Goal: Task Accomplishment & Management: Use online tool/utility

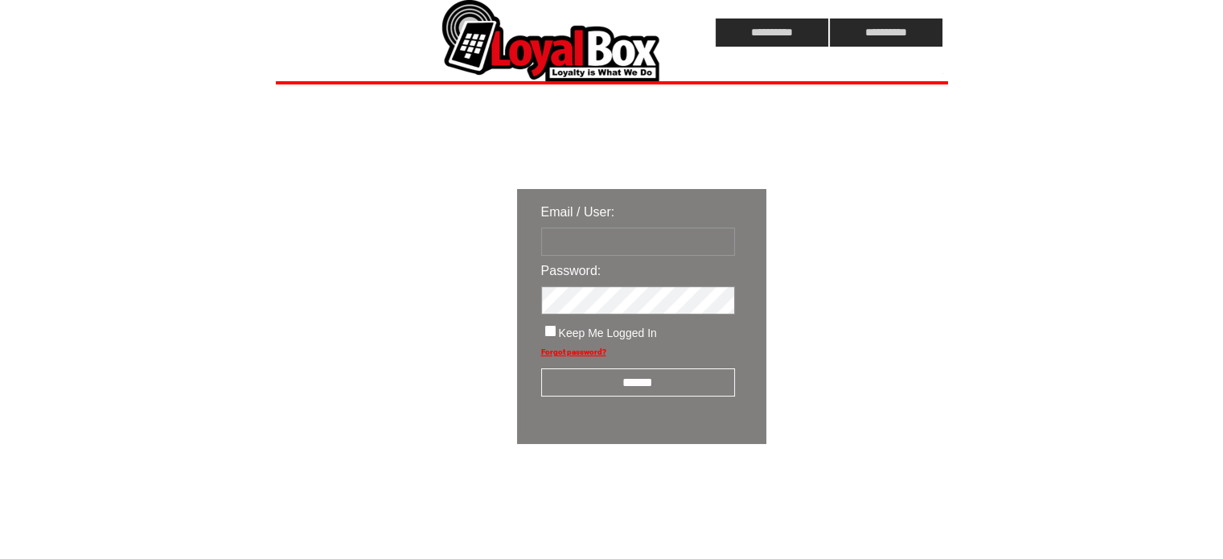
type input "**********"
click at [618, 386] on input "******" at bounding box center [638, 382] width 194 height 28
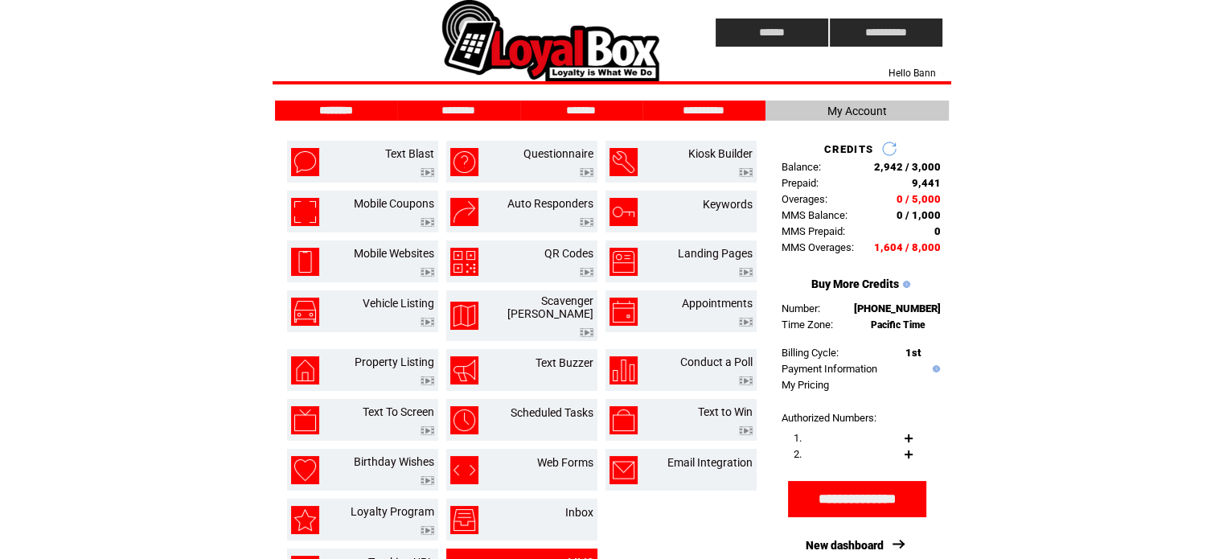
click at [565, 556] on td "MMS" at bounding box center [561, 570] width 64 height 28
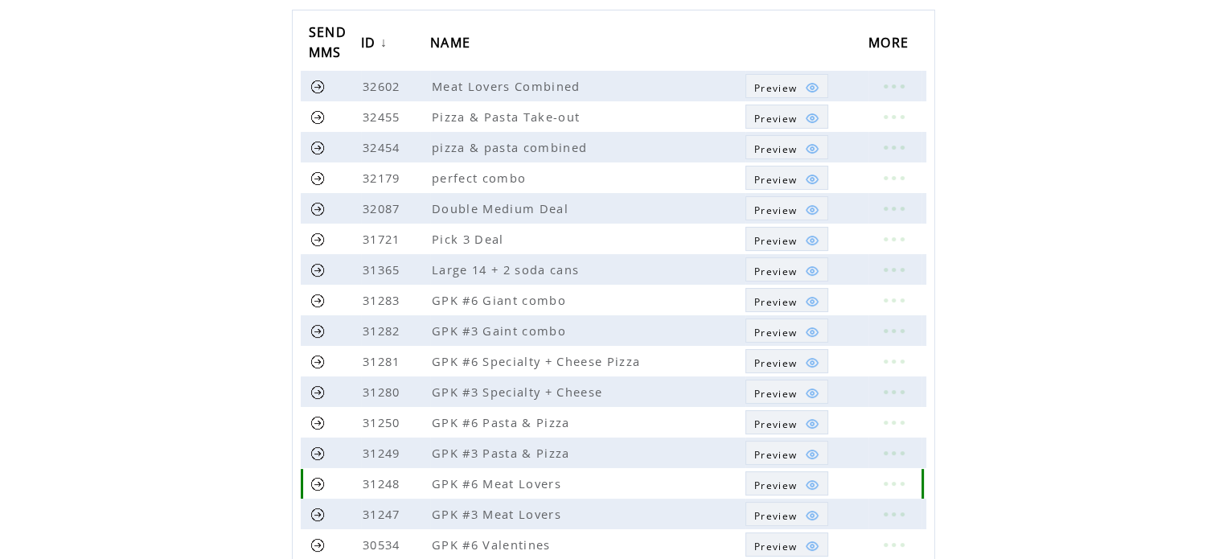
scroll to position [196, 0]
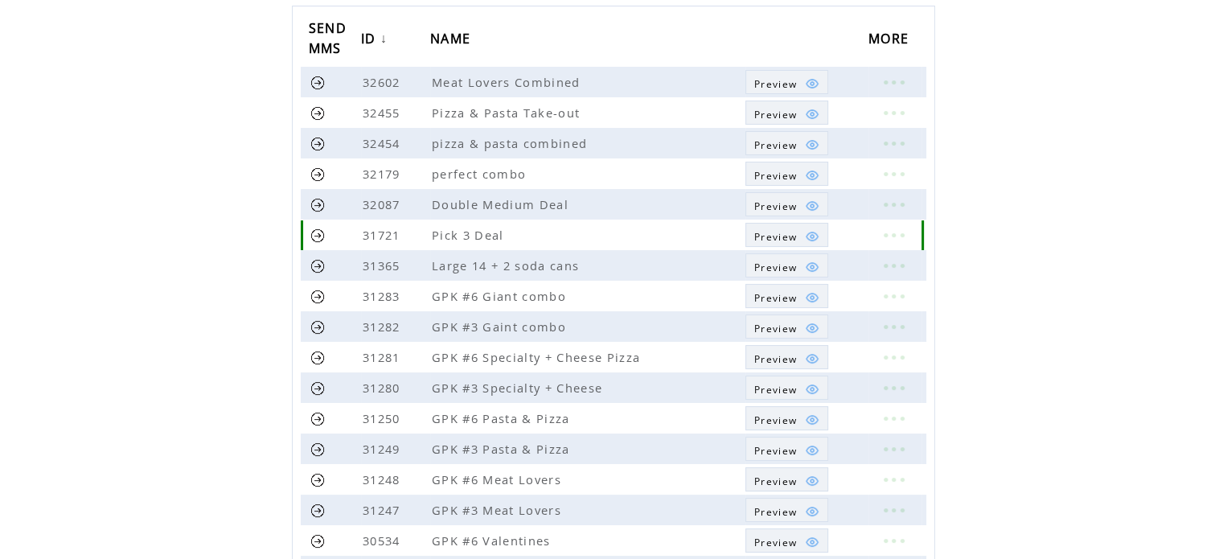
click at [790, 236] on span "Preview" at bounding box center [775, 237] width 43 height 14
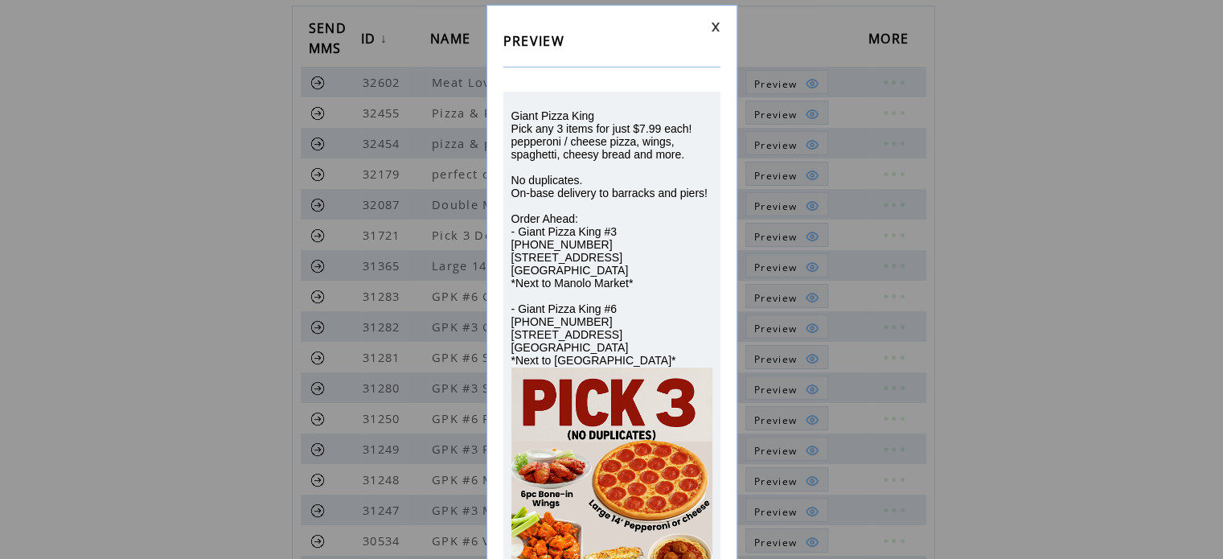
scroll to position [0, 0]
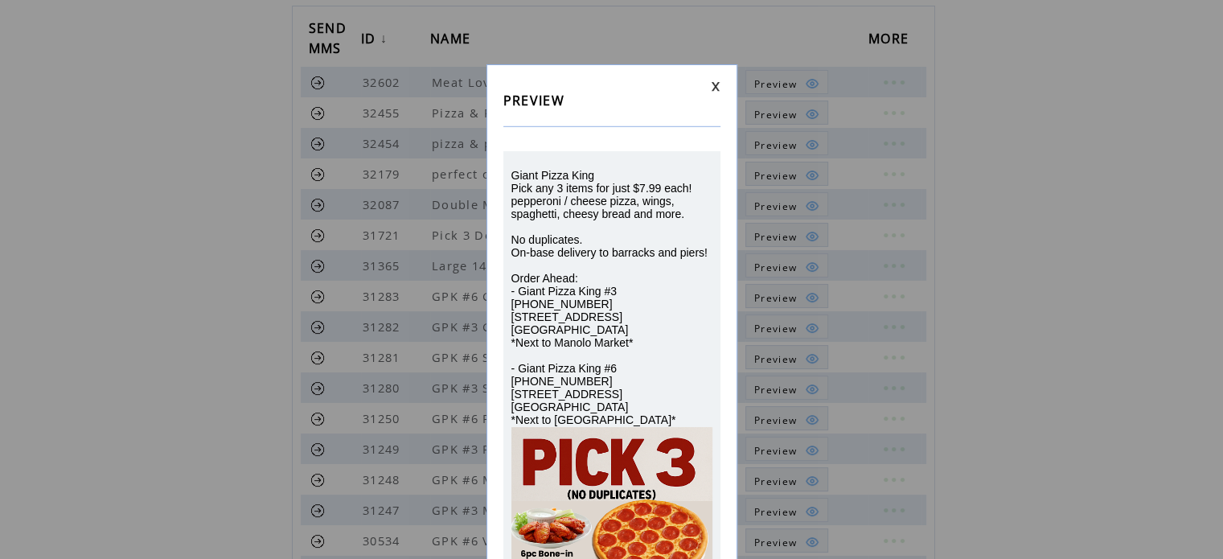
click at [714, 83] on link at bounding box center [716, 86] width 10 height 10
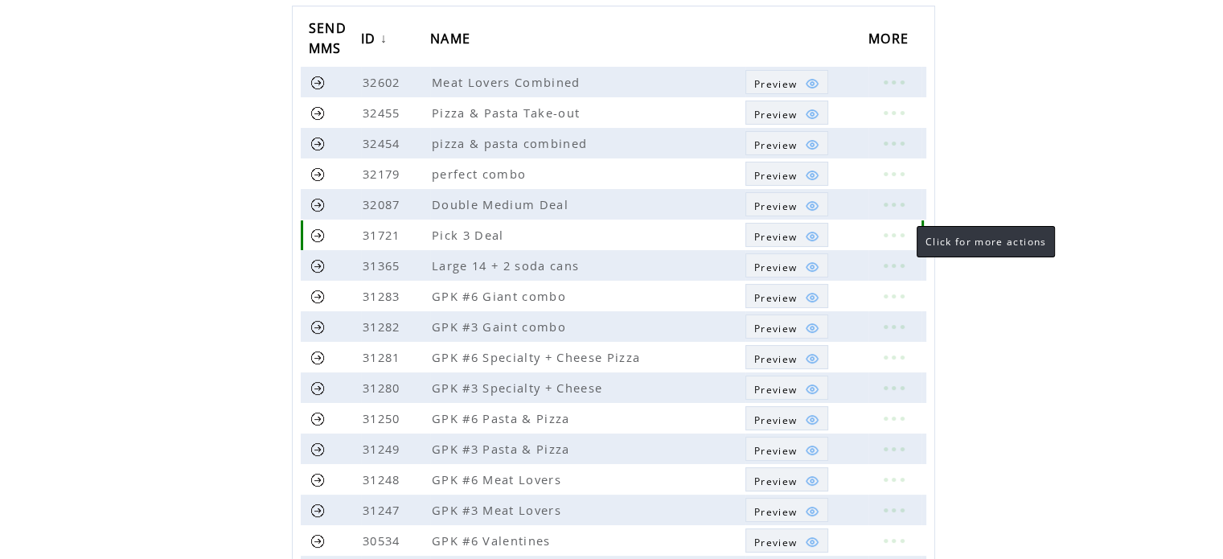
click at [901, 234] on link at bounding box center [893, 234] width 48 height 21
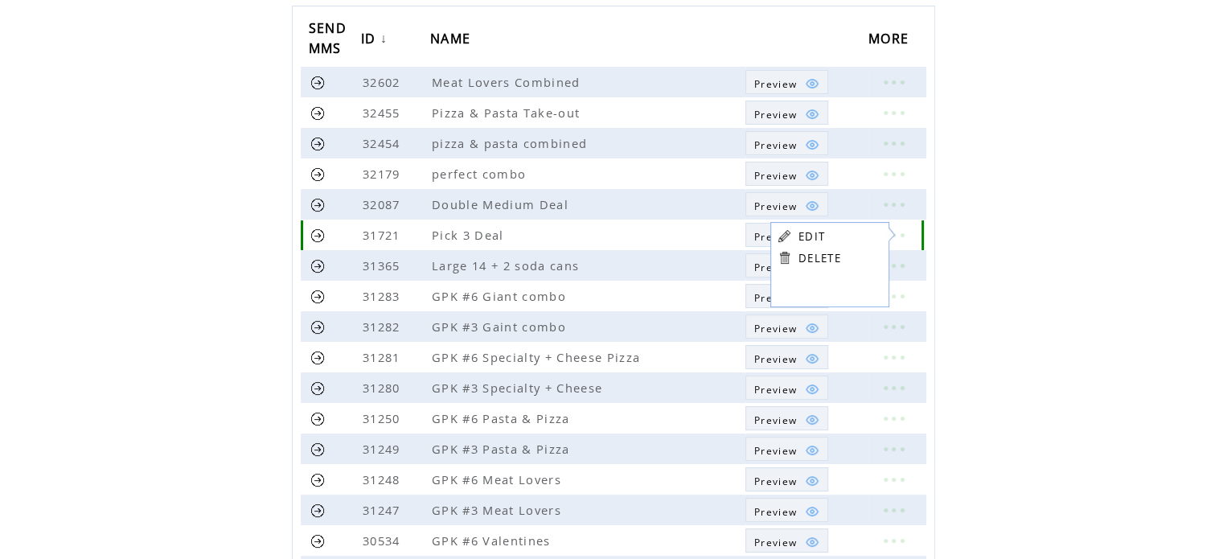
click at [316, 231] on link at bounding box center [317, 235] width 15 height 15
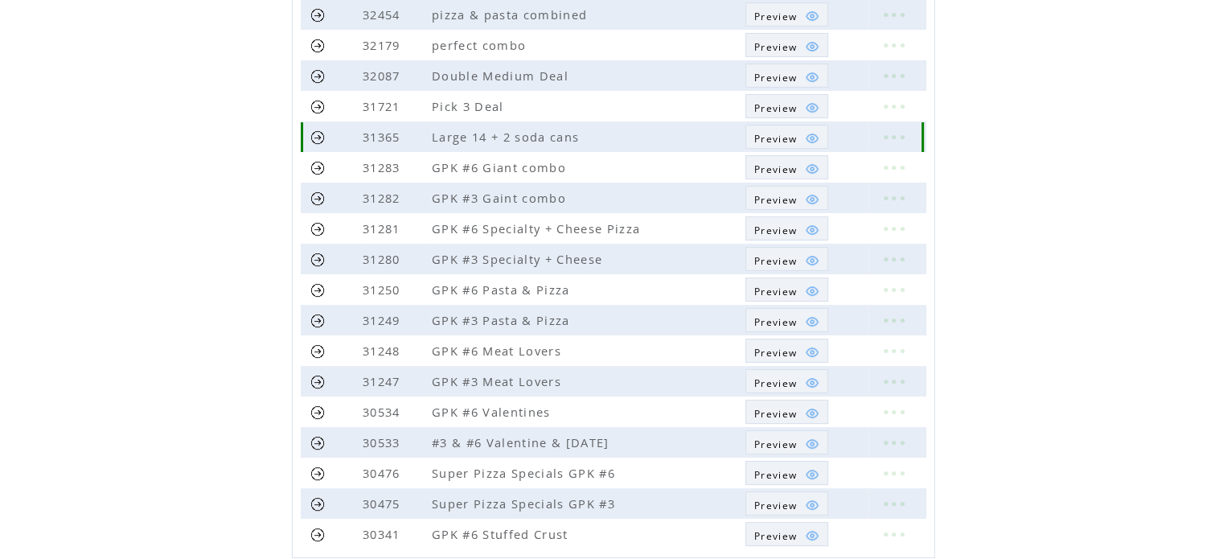
scroll to position [326, 0]
click at [778, 138] on span "Preview" at bounding box center [775, 138] width 43 height 14
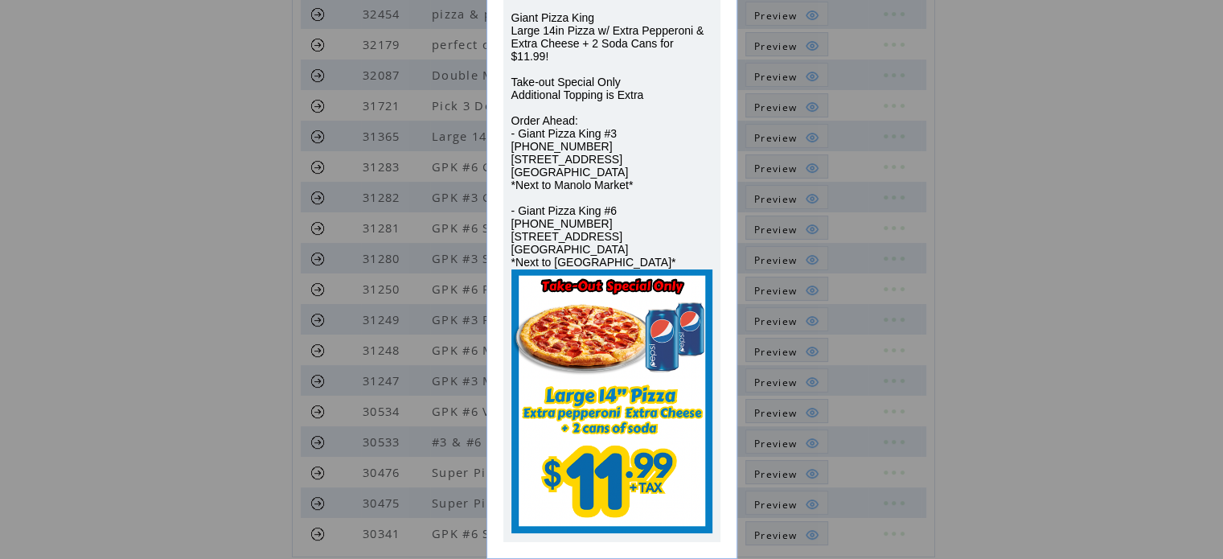
scroll to position [0, 0]
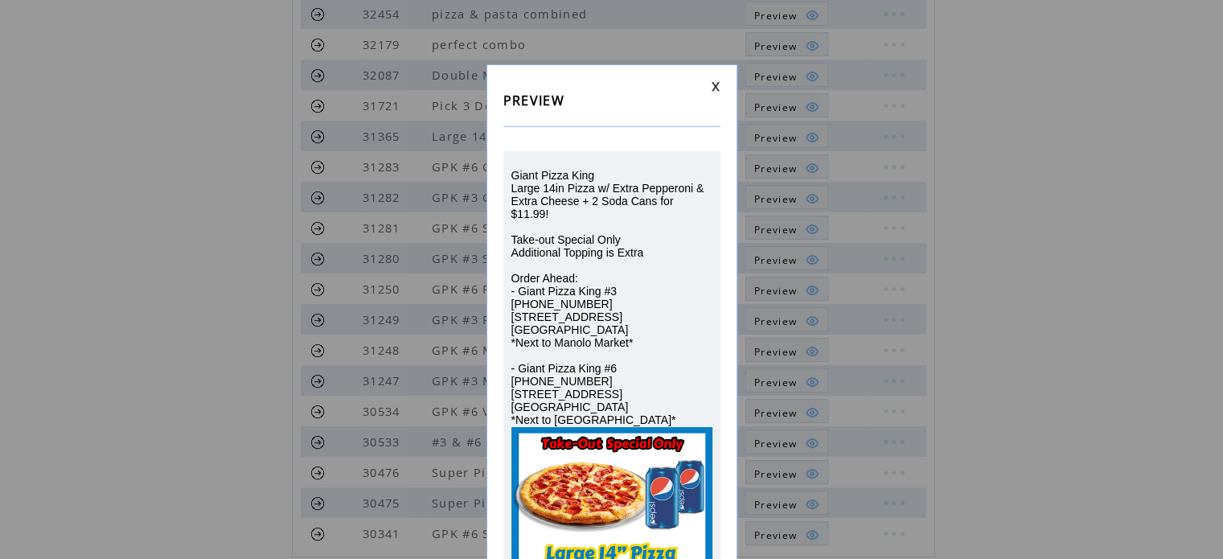
click at [714, 84] on link at bounding box center [716, 86] width 10 height 10
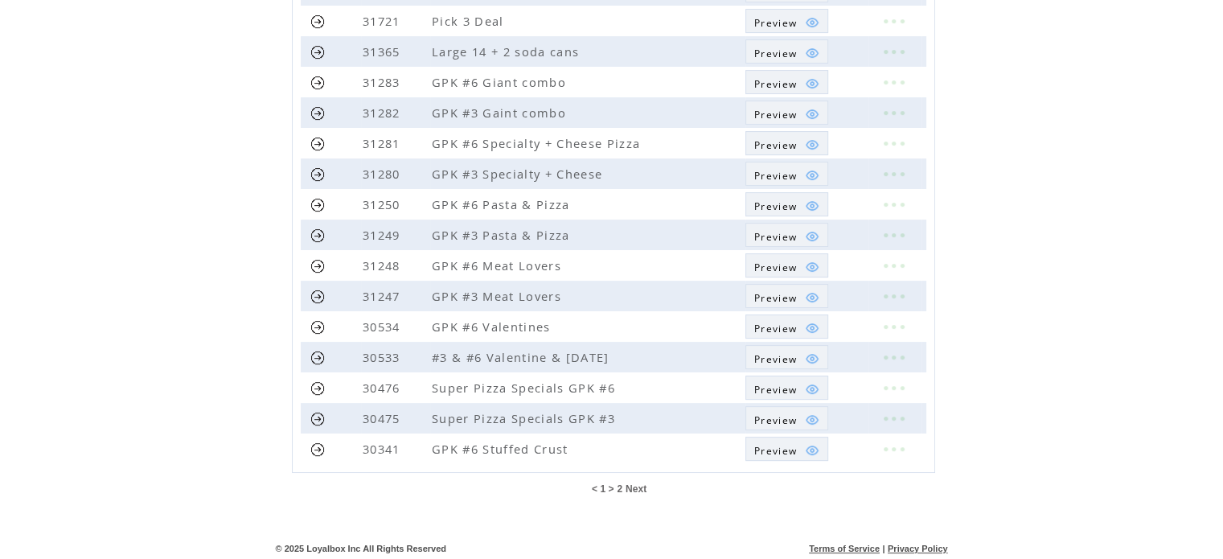
scroll to position [409, 0]
click at [630, 484] on span "Next" at bounding box center [636, 489] width 21 height 11
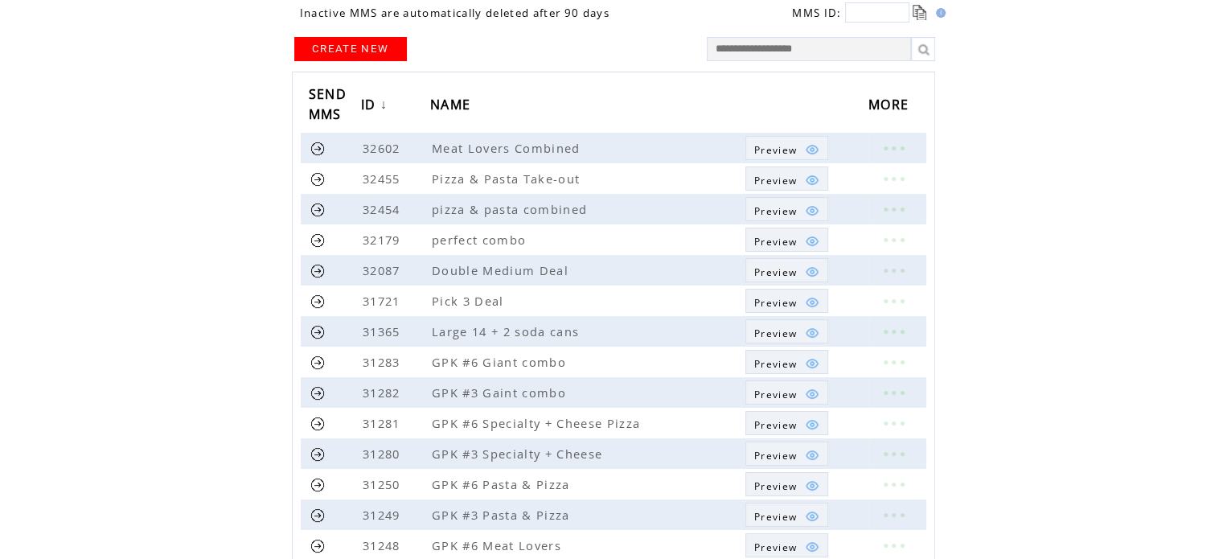
scroll to position [129, 0]
click at [316, 327] on link at bounding box center [317, 332] width 15 height 15
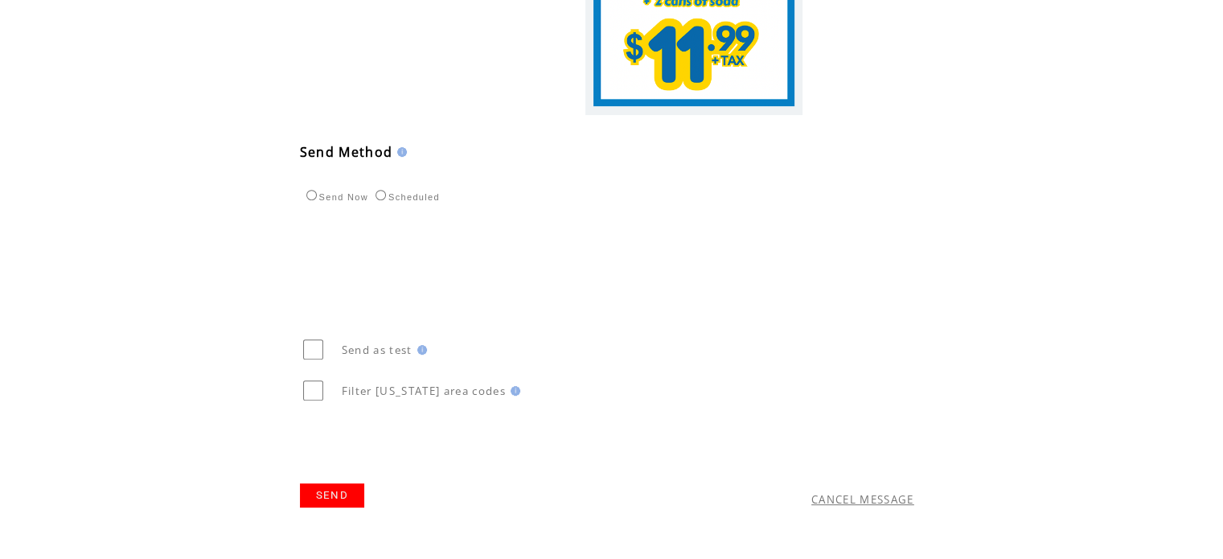
scroll to position [601, 0]
click at [328, 503] on link "SEND" at bounding box center [332, 495] width 64 height 24
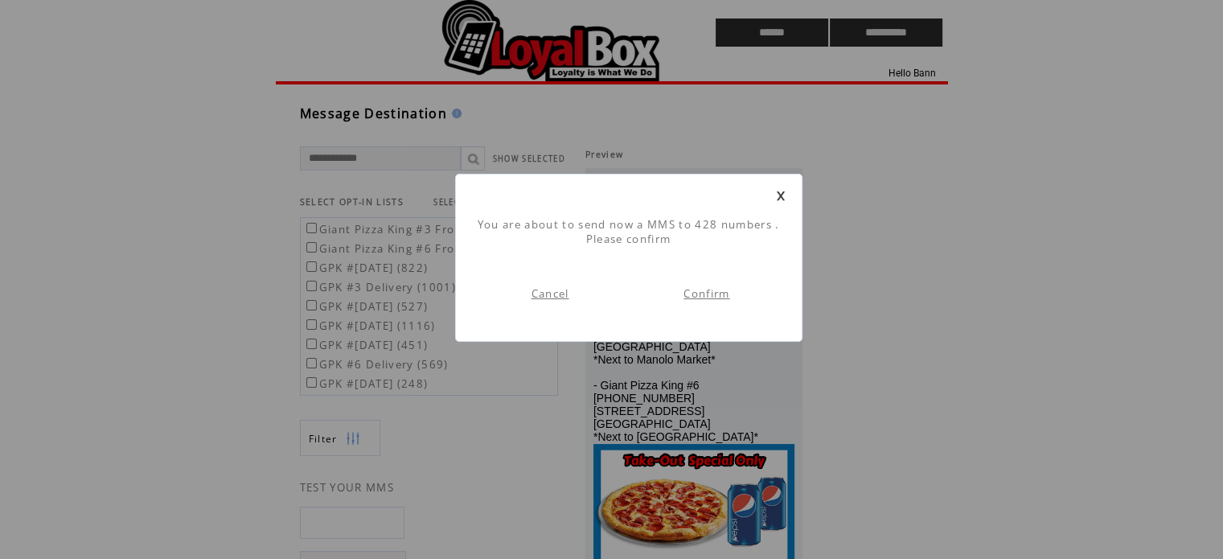
click at [711, 295] on link "Confirm" at bounding box center [706, 293] width 46 height 14
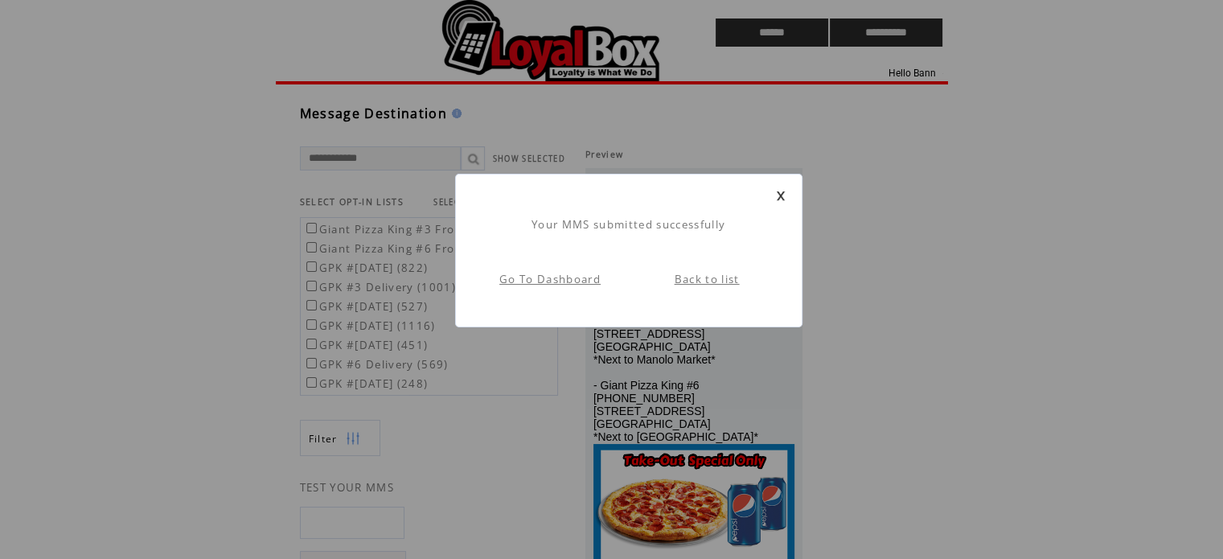
click at [710, 279] on link "Back to list" at bounding box center [707, 279] width 65 height 14
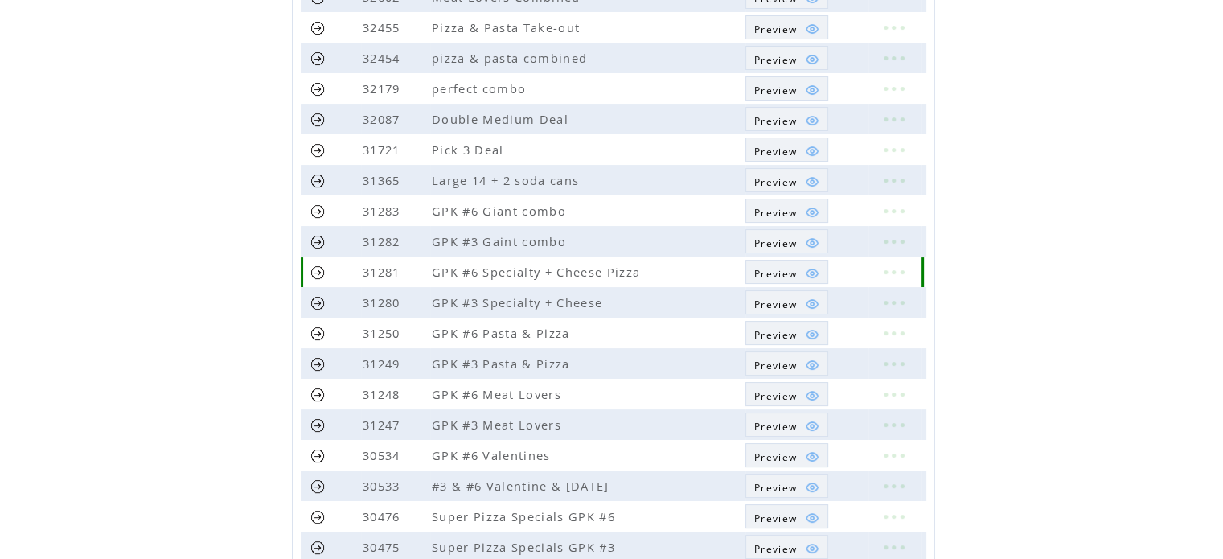
scroll to position [281, 0]
click at [317, 178] on link at bounding box center [317, 181] width 15 height 15
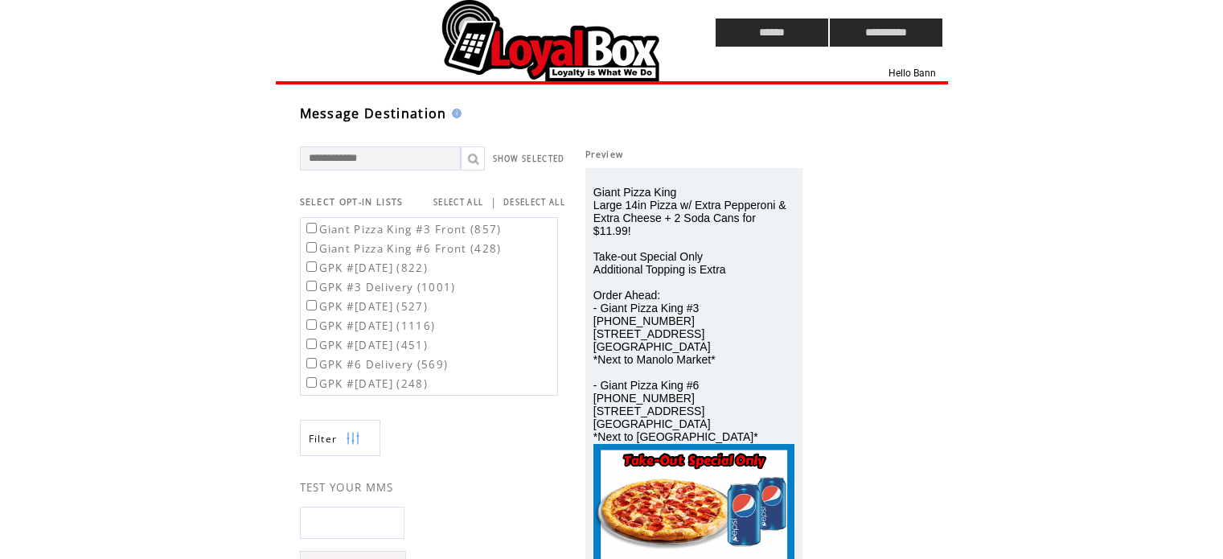
scroll to position [634, 0]
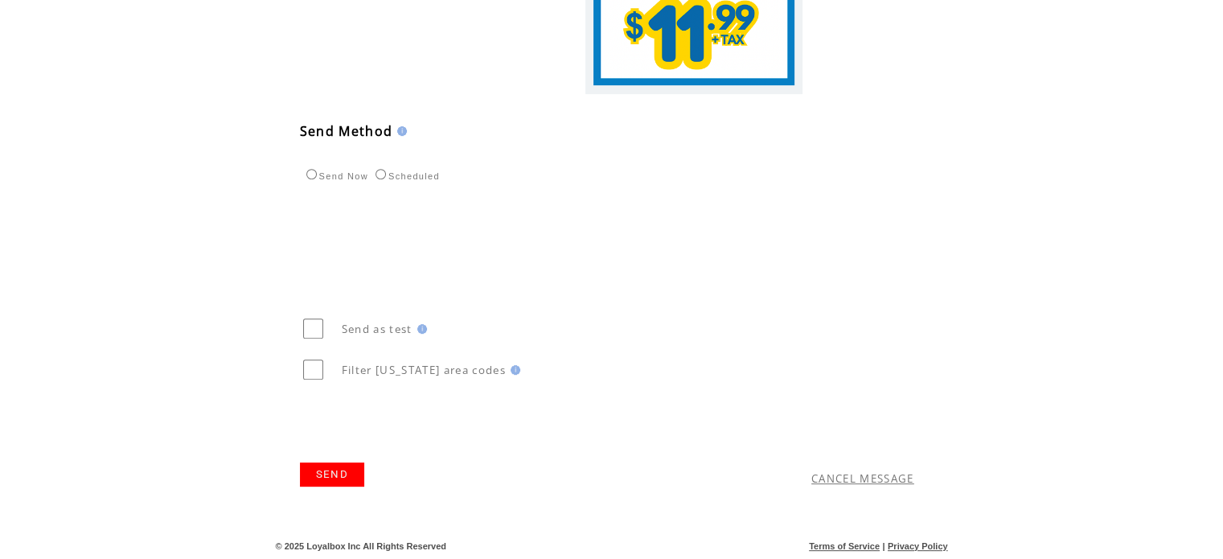
click at [330, 482] on link "SEND" at bounding box center [332, 474] width 64 height 24
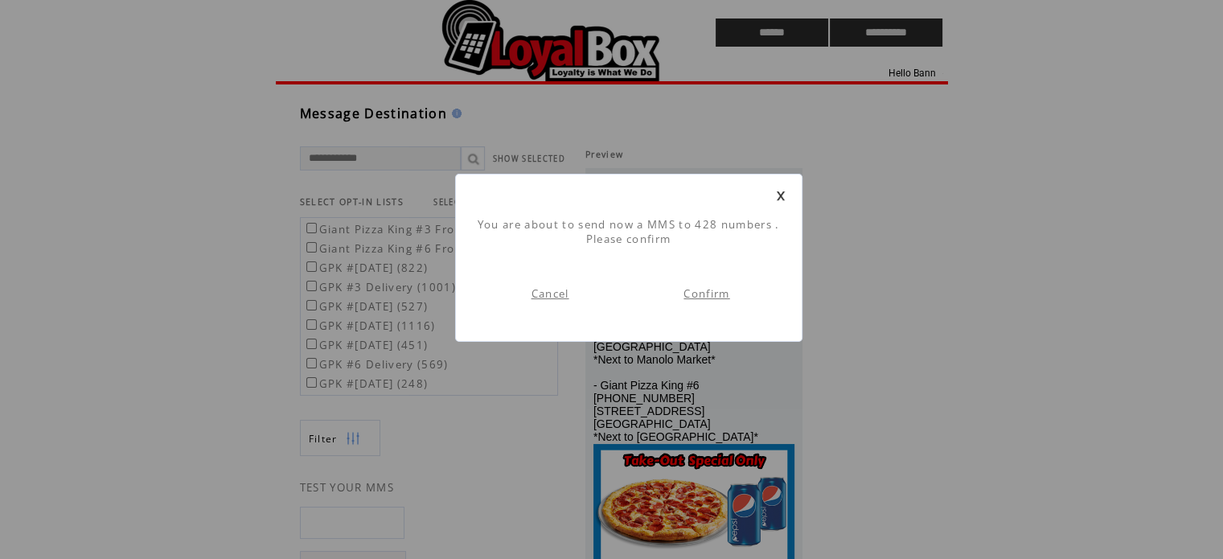
click at [713, 294] on link "Confirm" at bounding box center [706, 293] width 46 height 14
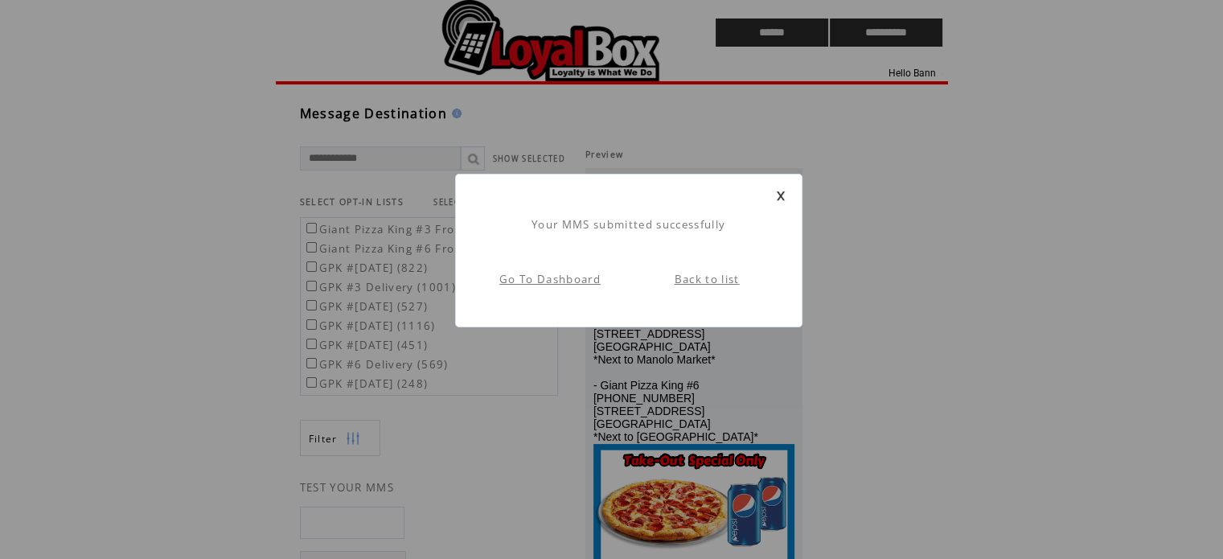
click at [703, 276] on link "Back to list" at bounding box center [707, 279] width 65 height 14
